Goal: Check status: Check status

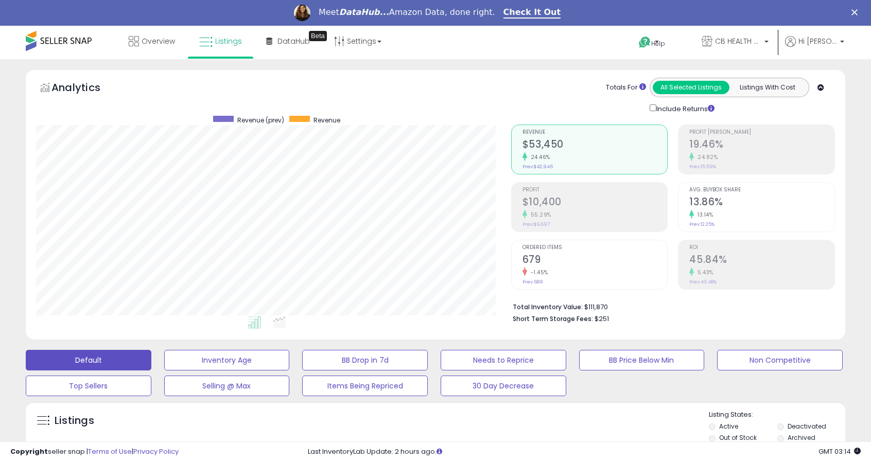
scroll to position [211, 475]
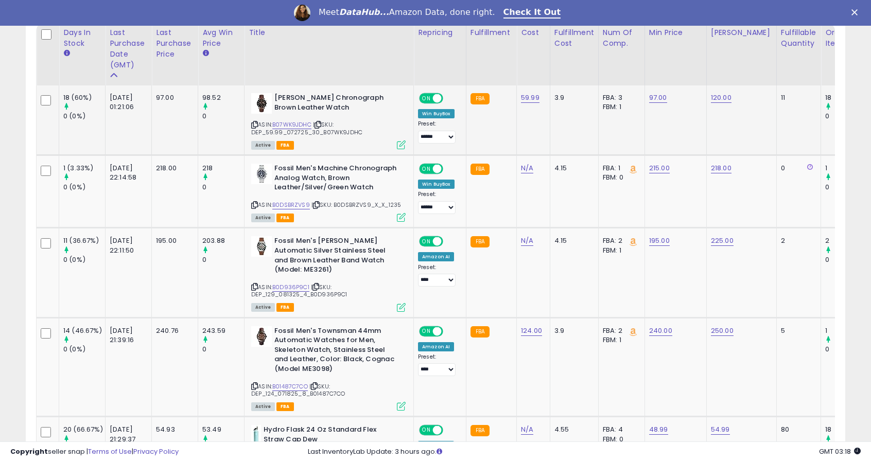
scroll to position [503, 0]
click at [300, 122] on link "B07WK9JDHC" at bounding box center [291, 124] width 39 height 9
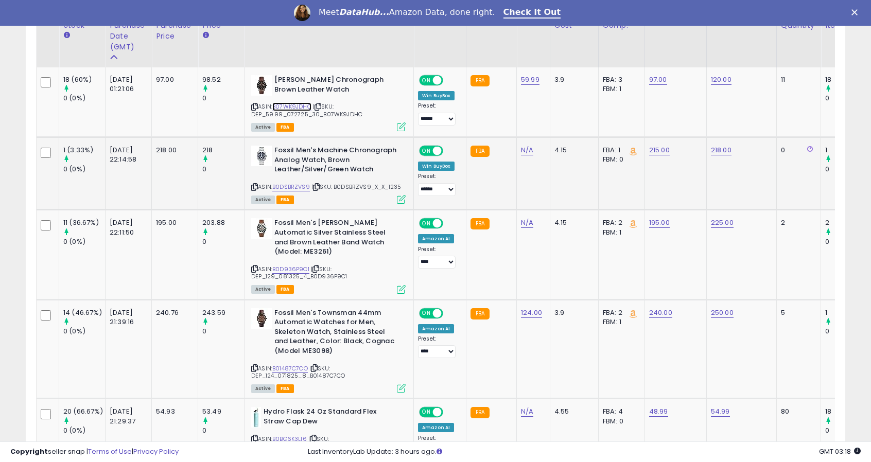
scroll to position [521, 0]
click at [285, 185] on link "B0DSBRZVS9" at bounding box center [291, 186] width 38 height 9
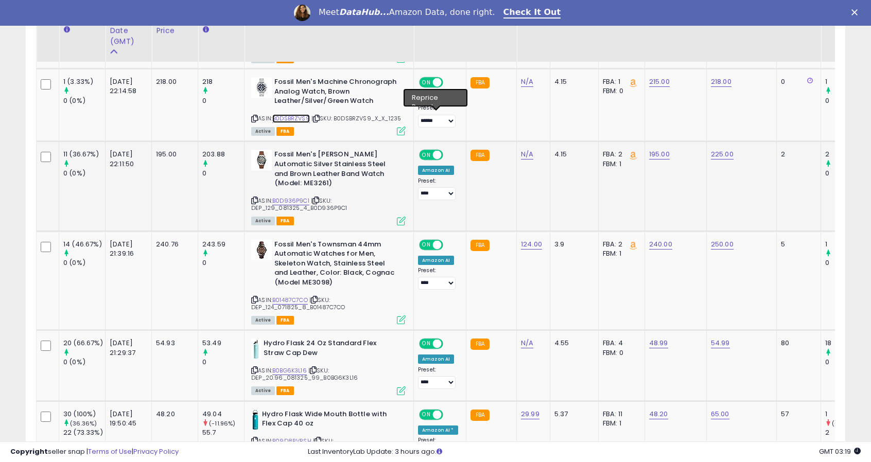
scroll to position [589, 0]
click at [290, 199] on link "B0D936P9C1" at bounding box center [290, 200] width 37 height 9
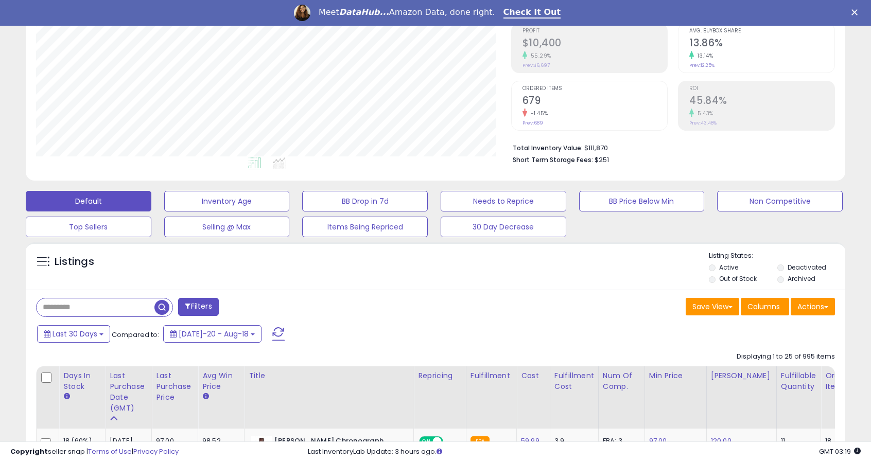
scroll to position [0, 0]
